Goal: Find specific page/section: Find specific page/section

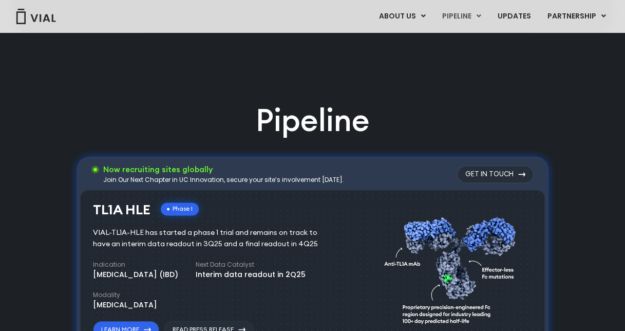
scroll to position [565, 0]
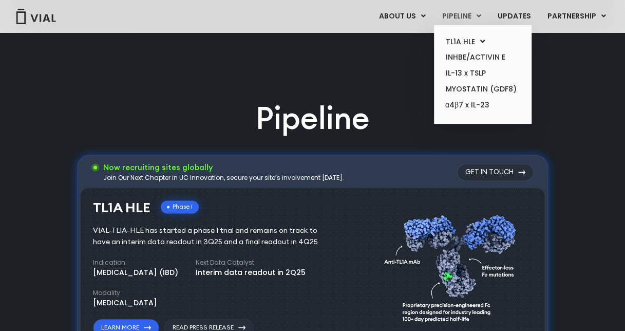
click at [465, 10] on link "PIPELINE" at bounding box center [461, 16] width 55 height 17
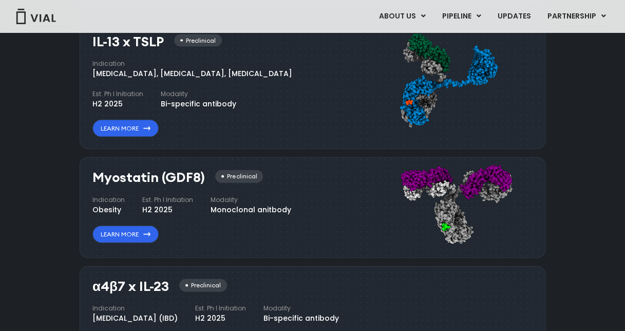
scroll to position [970, 0]
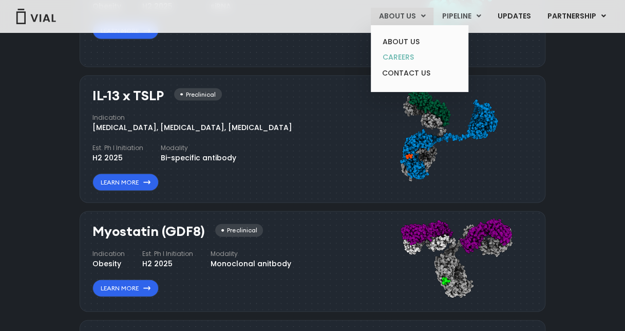
click at [405, 56] on link "CAREERS" at bounding box center [419, 57] width 90 height 16
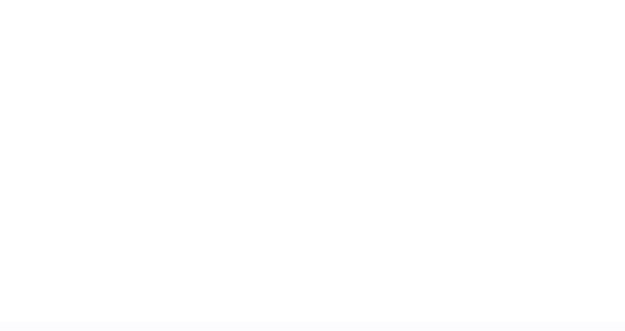
scroll to position [1541, 0]
